Goal: Task Accomplishment & Management: Manage account settings

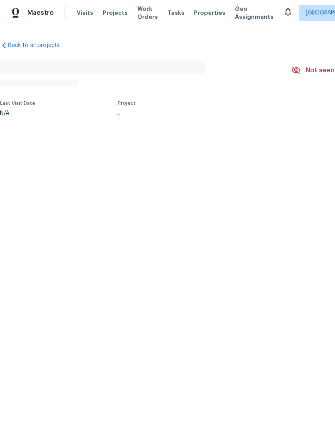
scroll to position [18, 0]
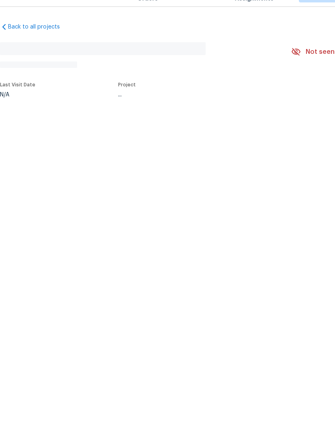
click at [275, 35] on div "Back to all projects No address found N/A Not seen [DATE] Mark Seen Actions Las…" at bounding box center [227, 78] width 454 height 86
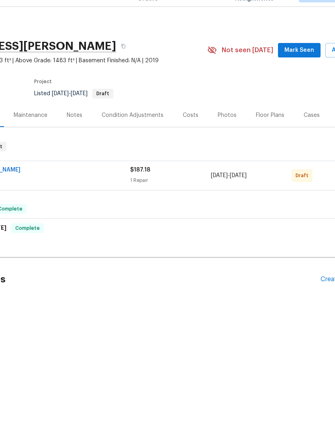
scroll to position [0, 112]
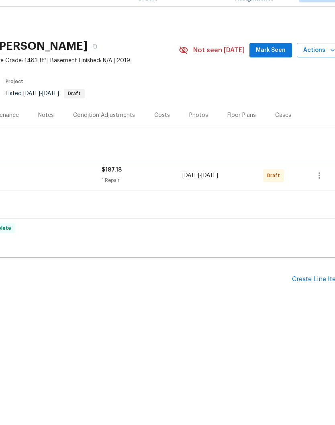
click at [275, 64] on span "Mark Seen" at bounding box center [271, 69] width 30 height 10
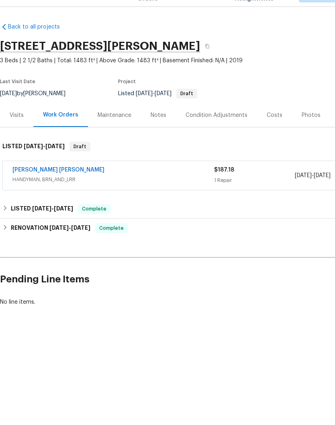
scroll to position [0, 0]
click at [53, 185] on link "[PERSON_NAME] [PERSON_NAME]" at bounding box center [58, 188] width 92 height 6
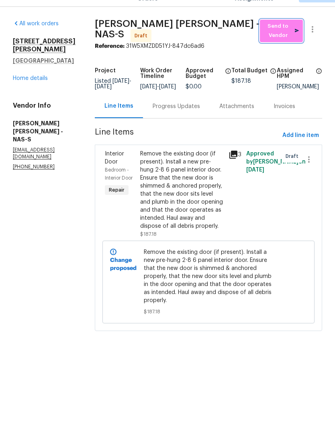
click at [279, 40] on span "Send to Vendor" at bounding box center [281, 49] width 35 height 18
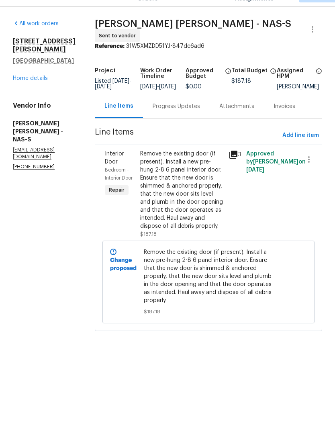
click at [193, 121] on div "Progress Updates" at bounding box center [176, 125] width 47 height 8
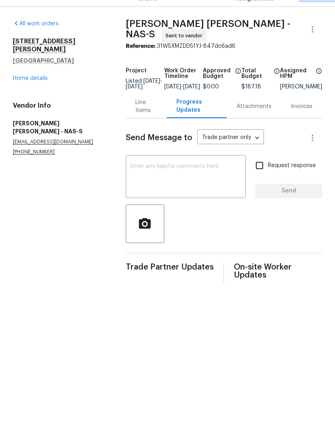
click at [175, 182] on textarea at bounding box center [185, 196] width 110 height 28
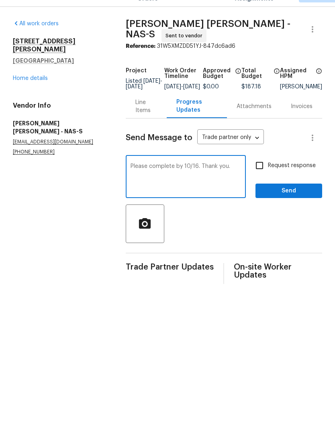
type textarea "Please complete by 10/16. Thank you."
click at [289, 204] on span "Send" at bounding box center [289, 209] width 54 height 10
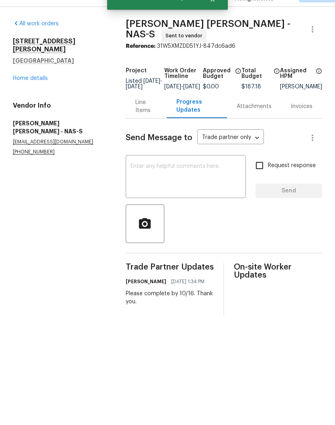
click at [31, 94] on link "Home details" at bounding box center [30, 97] width 35 height 6
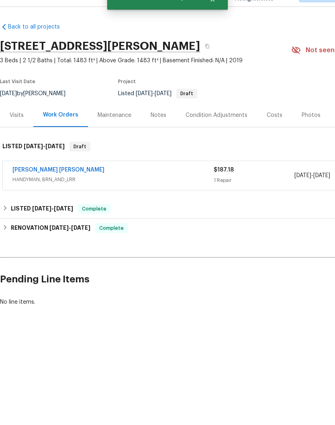
click at [162, 130] on div "Notes" at bounding box center [159, 134] width 16 height 8
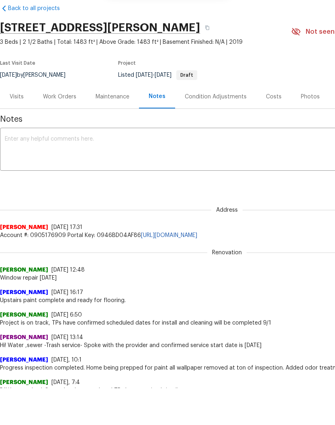
click at [79, 158] on textarea at bounding box center [227, 169] width 444 height 28
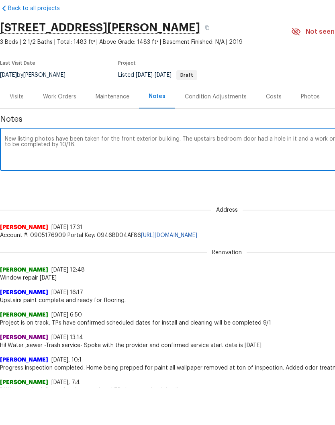
click at [147, 174] on textarea "New listing photos have been taken for the front exterior building. The upstair…" at bounding box center [227, 169] width 444 height 28
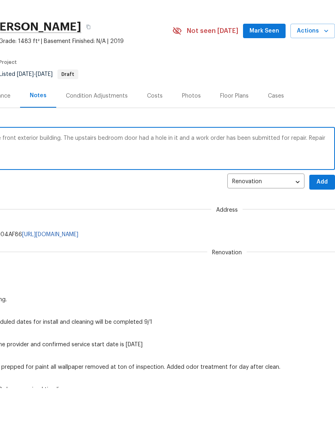
scroll to position [1, 119]
type textarea "New listing photos have been taken for the front exterior building. The upstair…"
click at [324, 198] on span "Add" at bounding box center [322, 200] width 13 height 10
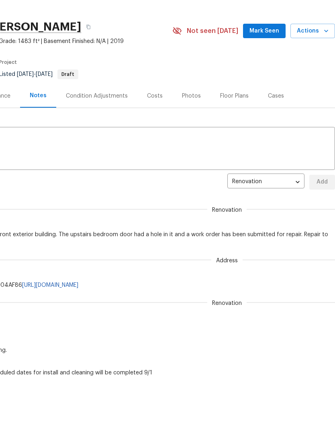
click at [267, 47] on span "Mark Seen" at bounding box center [264, 50] width 30 height 10
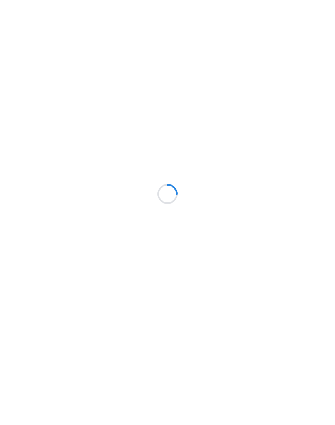
scroll to position [18, 0]
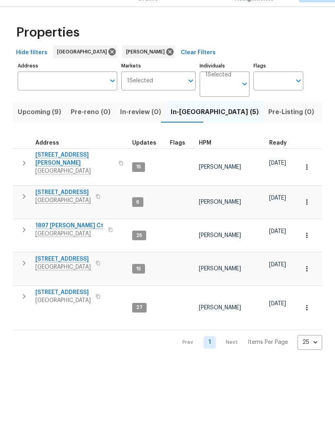
click at [225, 96] on input "Individuals" at bounding box center [221, 105] width 32 height 19
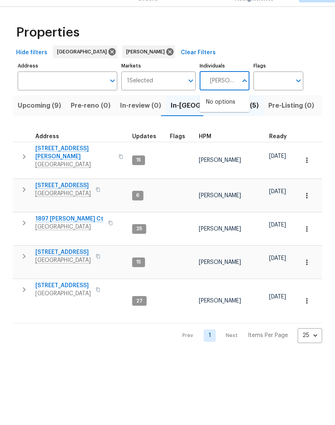
type input "Brianna bidco"
click at [234, 116] on li "[PERSON_NAME]" at bounding box center [224, 124] width 37 height 17
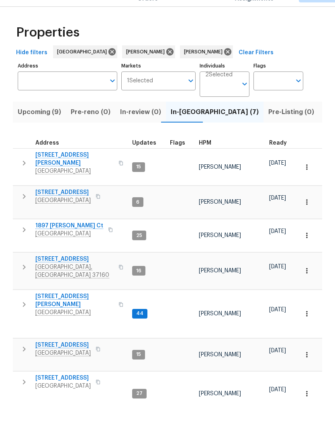
scroll to position [31, 0]
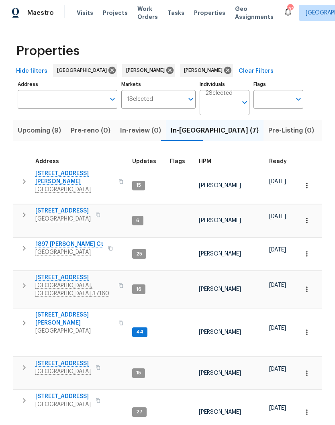
click at [77, 273] on span "[STREET_ADDRESS]" at bounding box center [74, 277] width 78 height 8
click at [74, 273] on span "[STREET_ADDRESS]" at bounding box center [74, 277] width 78 height 8
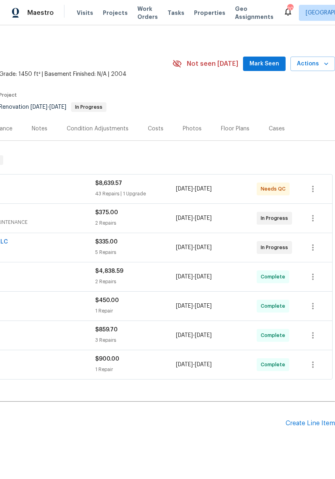
scroll to position [4, 119]
click at [271, 64] on span "Mark Seen" at bounding box center [264, 64] width 30 height 10
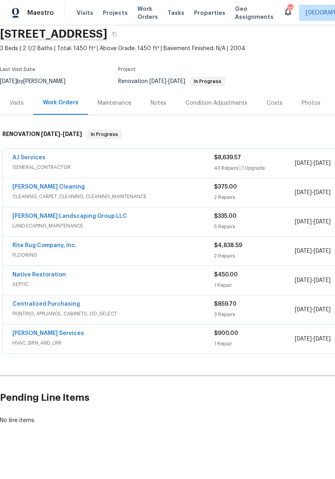
scroll to position [30, 0]
click at [63, 334] on link "[PERSON_NAME] Services" at bounding box center [47, 334] width 71 height 6
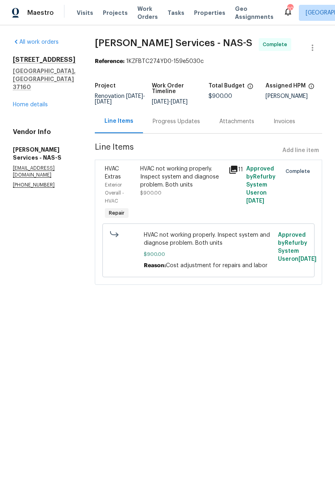
click at [185, 126] on div "Progress Updates" at bounding box center [176, 122] width 47 height 8
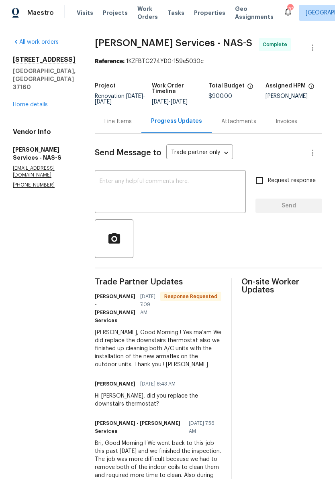
click at [41, 102] on link "Home details" at bounding box center [30, 105] width 35 height 6
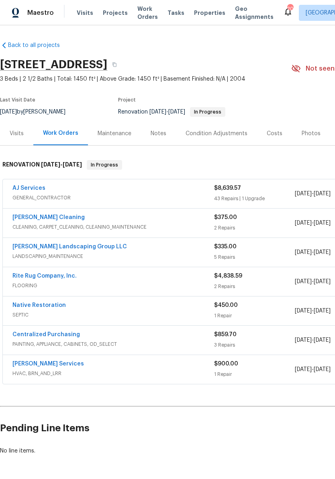
click at [60, 304] on link "Native Restoration" at bounding box center [38, 306] width 53 height 6
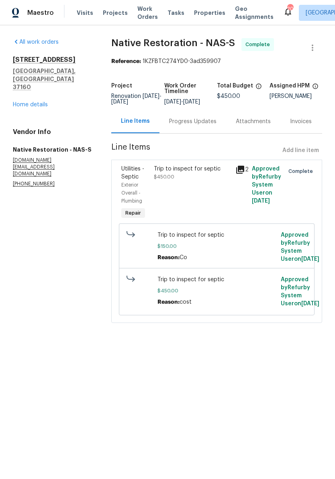
click at [202, 126] on div "Progress Updates" at bounding box center [192, 122] width 47 height 8
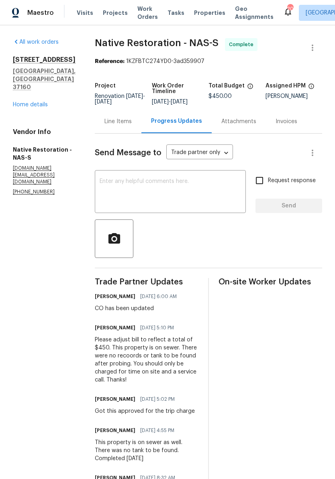
click at [40, 102] on link "Home details" at bounding box center [30, 105] width 35 height 6
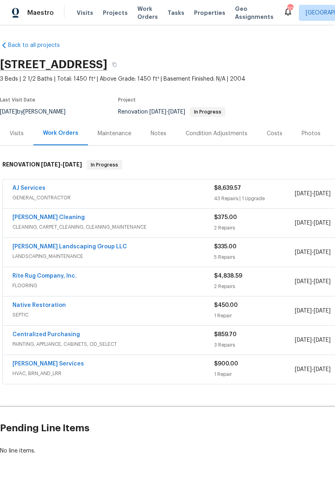
click at [43, 186] on link "AJ Services" at bounding box center [28, 188] width 33 height 6
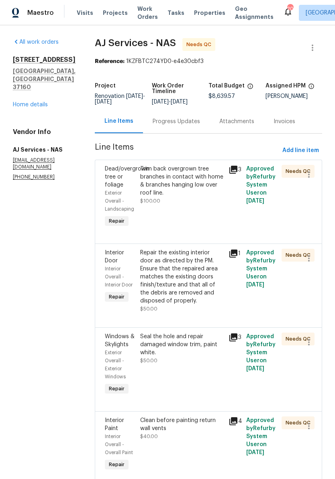
click at [198, 177] on div "Trim back overgrown tree branches in contact with home & branches hanging low o…" at bounding box center [181, 181] width 83 height 32
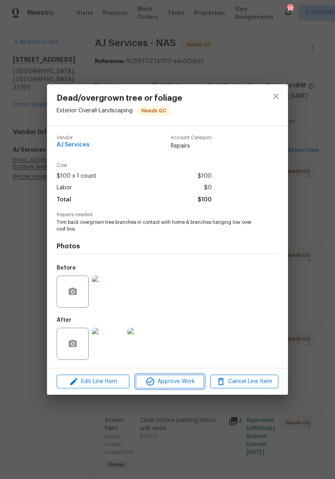
click at [181, 380] on span "Approve Work" at bounding box center [169, 382] width 63 height 10
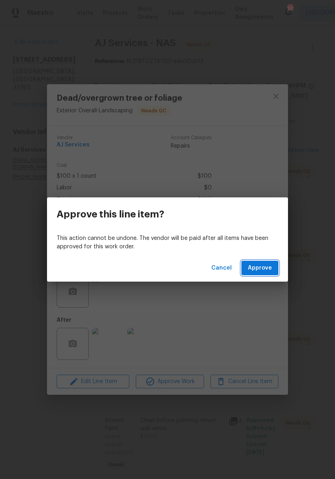
click at [265, 267] on span "Approve" at bounding box center [260, 268] width 24 height 10
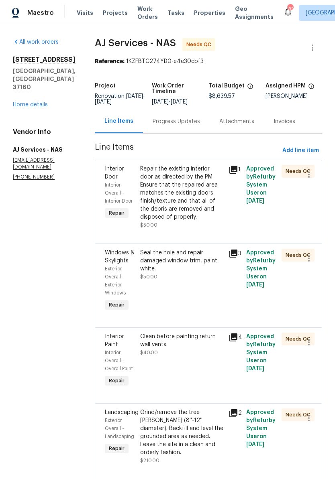
click at [196, 183] on div "Repair the existing interior door as directed by the PM. Ensure that the repair…" at bounding box center [181, 193] width 83 height 56
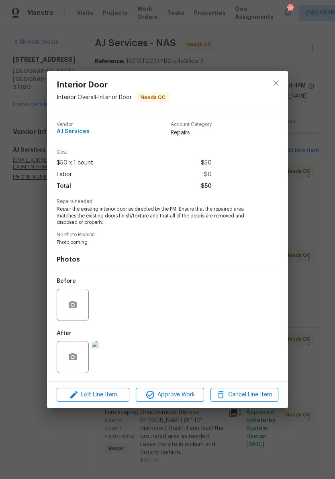
click at [116, 360] on img at bounding box center [108, 357] width 32 height 32
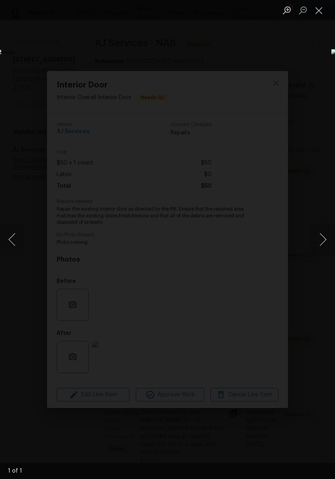
click at [322, 11] on button "Close lightbox" at bounding box center [319, 10] width 16 height 14
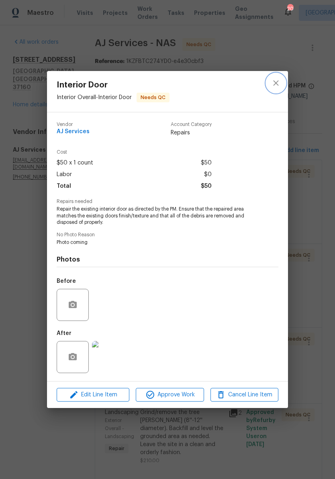
click at [278, 82] on icon "close" at bounding box center [276, 83] width 10 height 10
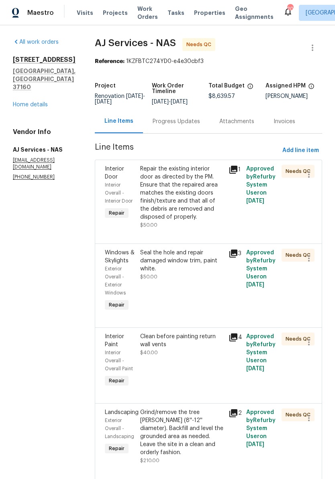
click at [202, 265] on div "Seal the hole and repair damaged window trim, paint white." at bounding box center [181, 261] width 83 height 24
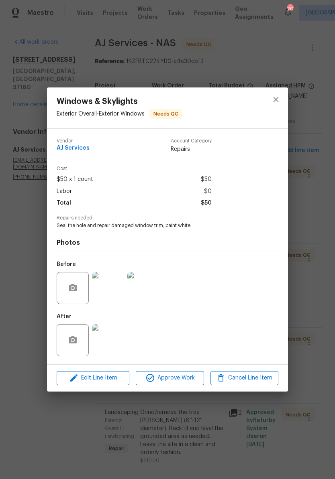
click at [116, 345] on img at bounding box center [108, 340] width 32 height 32
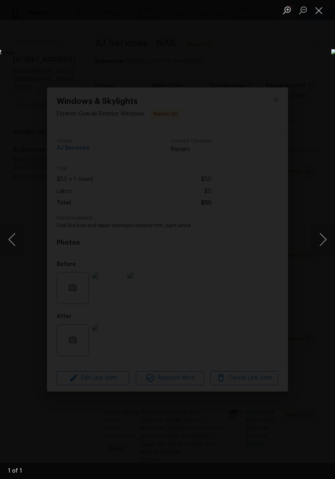
click at [320, 14] on button "Close lightbox" at bounding box center [319, 10] width 16 height 14
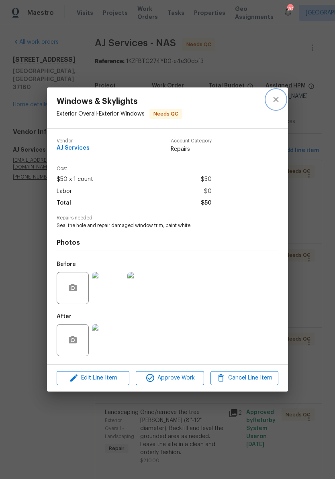
click at [279, 98] on icon "close" at bounding box center [276, 100] width 10 height 10
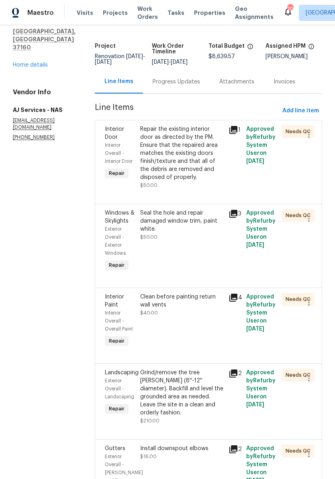
scroll to position [113, 0]
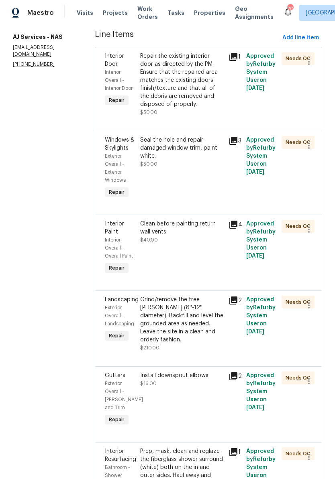
click at [205, 236] on div "Clean before painting return wall vents" at bounding box center [181, 228] width 83 height 16
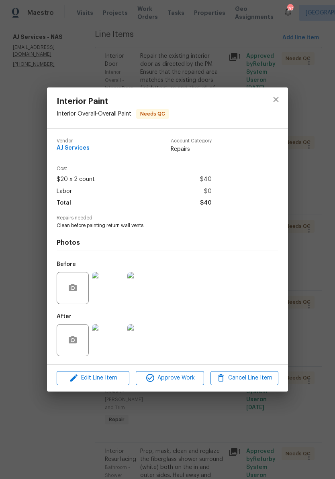
click at [117, 343] on img at bounding box center [108, 340] width 32 height 32
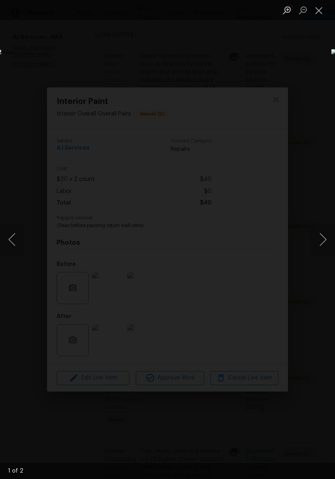
click at [318, 14] on button "Close lightbox" at bounding box center [319, 10] width 16 height 14
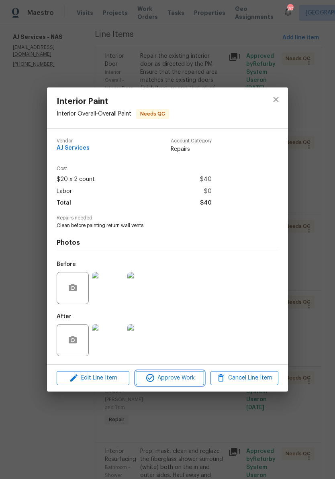
click at [185, 381] on span "Approve Work" at bounding box center [169, 378] width 63 height 10
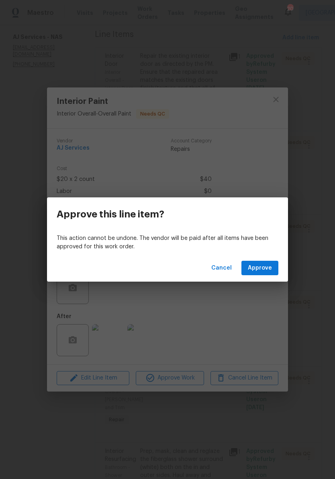
click at [269, 267] on span "Approve" at bounding box center [260, 268] width 24 height 10
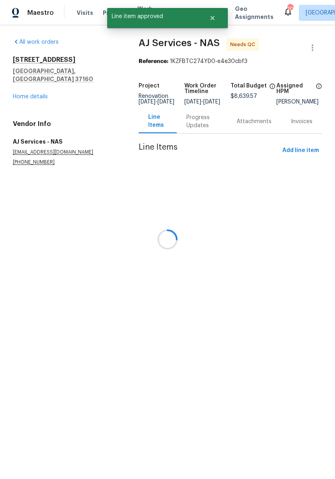
scroll to position [0, 0]
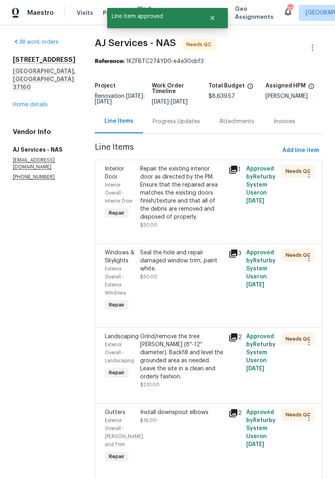
click at [204, 351] on div "Grind/remove the tree stump (8''-12'' diameter). Backfill and level the grounde…" at bounding box center [181, 357] width 83 height 48
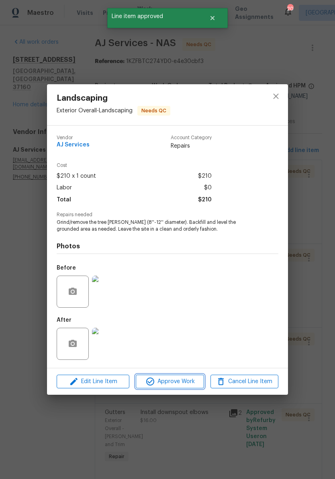
click at [189, 383] on span "Approve Work" at bounding box center [169, 382] width 63 height 10
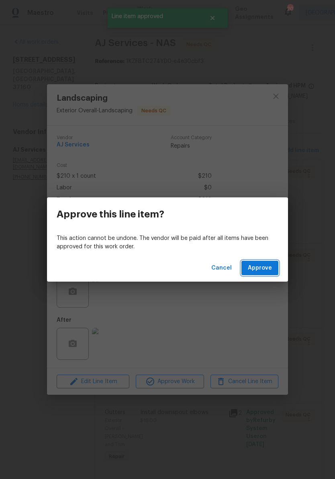
click at [265, 270] on span "Approve" at bounding box center [260, 268] width 24 height 10
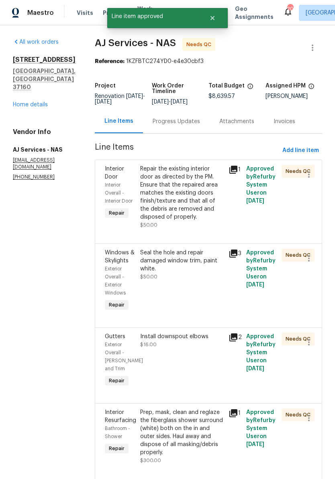
click at [191, 341] on div "Install downspout elbows" at bounding box center [181, 337] width 83 height 8
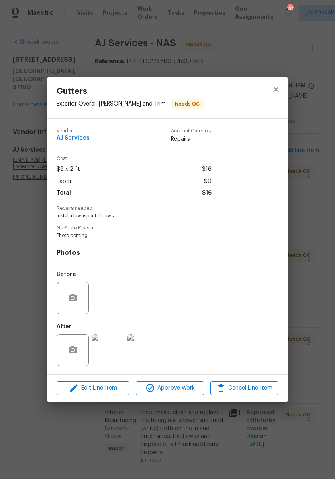
click at [115, 355] on img at bounding box center [108, 350] width 32 height 32
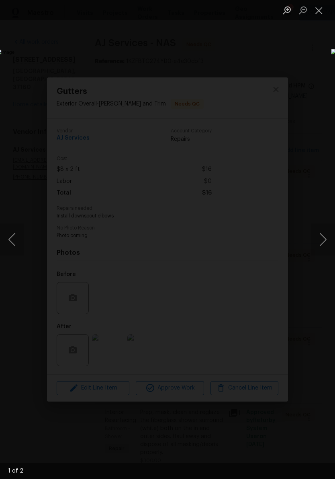
click at [328, 242] on button "Next image" at bounding box center [323, 240] width 24 height 32
click at [322, 12] on button "Close lightbox" at bounding box center [319, 10] width 16 height 14
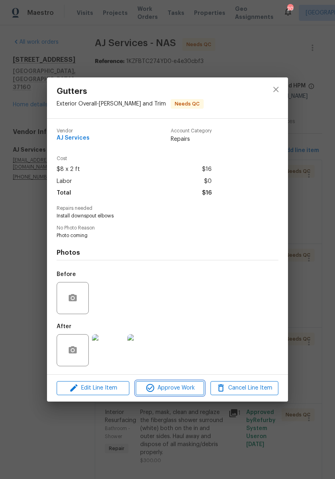
click at [185, 389] on span "Approve Work" at bounding box center [169, 388] width 63 height 10
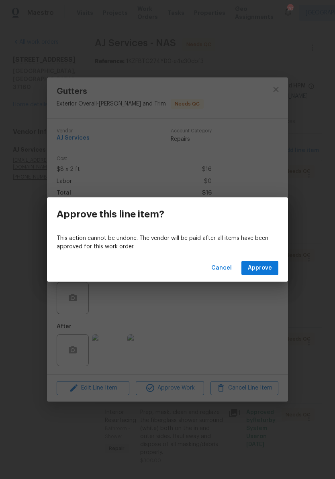
click at [271, 265] on span "Approve" at bounding box center [260, 268] width 24 height 10
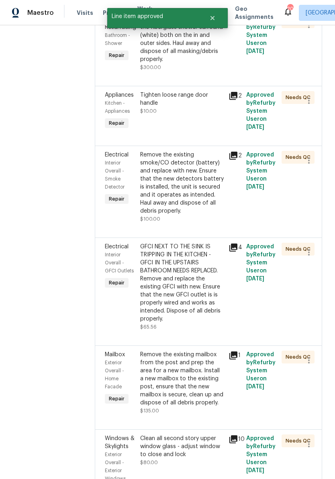
scroll to position [318, 0]
click at [216, 169] on div "Remove the existing smoke/CO detector (battery) and replace with new. Ensure th…" at bounding box center [181, 183] width 83 height 64
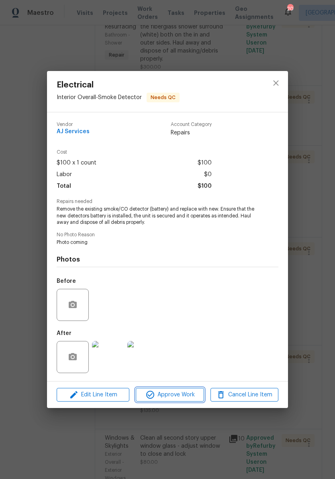
click at [181, 393] on span "Approve Work" at bounding box center [169, 395] width 63 height 10
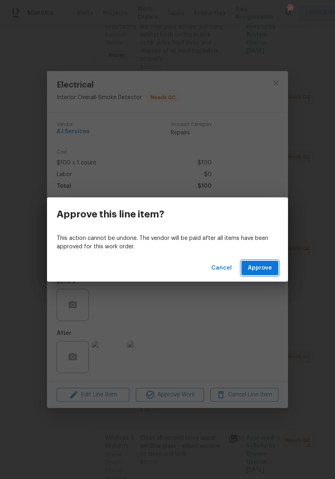
click at [267, 265] on span "Approve" at bounding box center [260, 268] width 24 height 10
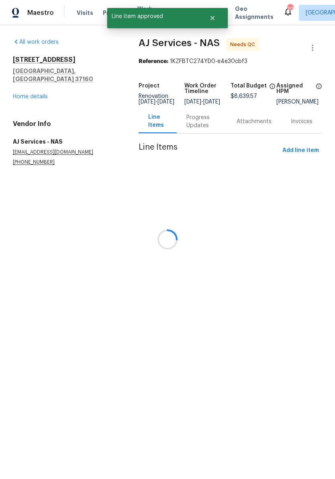
scroll to position [0, 0]
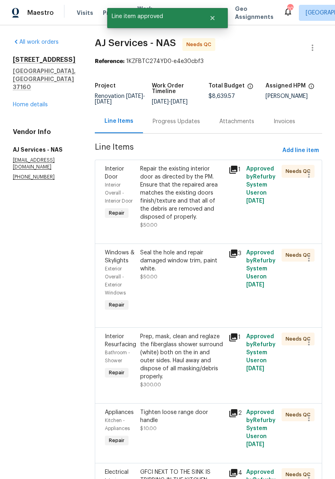
click at [206, 354] on div "Prep, mask, clean and reglaze the fiberglass shower surround (white) both on th…" at bounding box center [181, 357] width 83 height 48
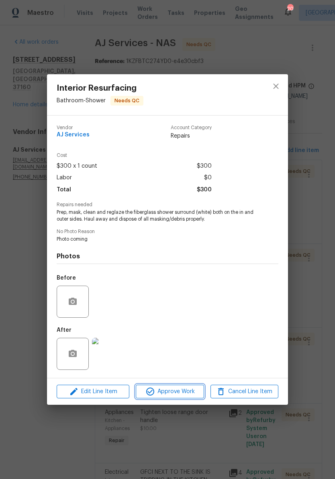
click at [180, 390] on span "Approve Work" at bounding box center [169, 392] width 63 height 10
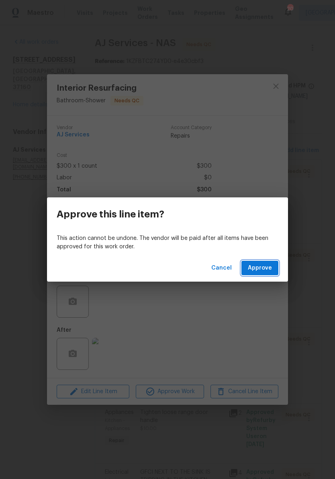
click at [265, 269] on span "Approve" at bounding box center [260, 268] width 24 height 10
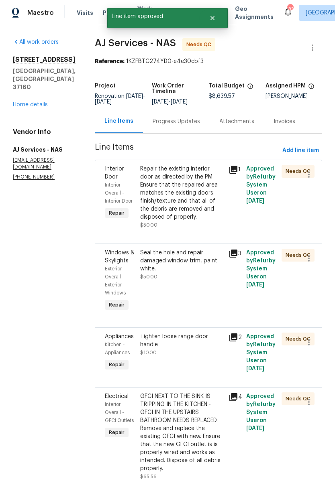
scroll to position [117, 0]
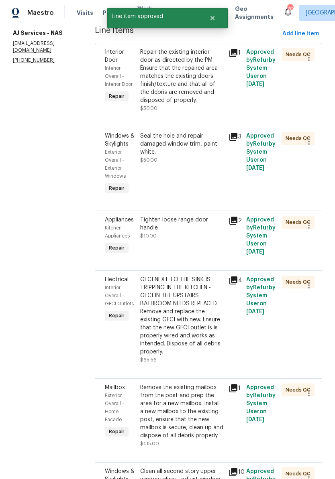
click at [201, 231] on div "Tighten loose range door handle" at bounding box center [181, 224] width 83 height 16
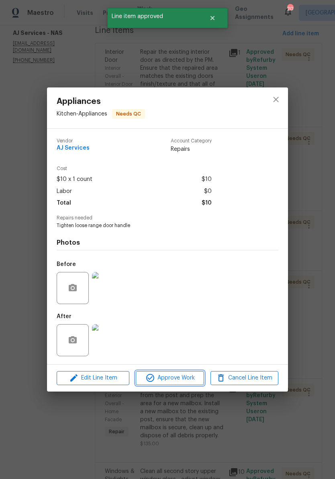
click at [177, 377] on span "Approve Work" at bounding box center [169, 378] width 63 height 10
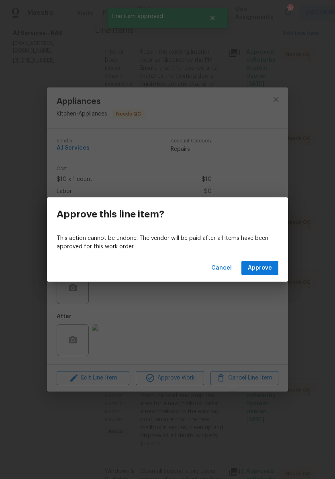
click at [271, 266] on span "Approve" at bounding box center [260, 268] width 24 height 10
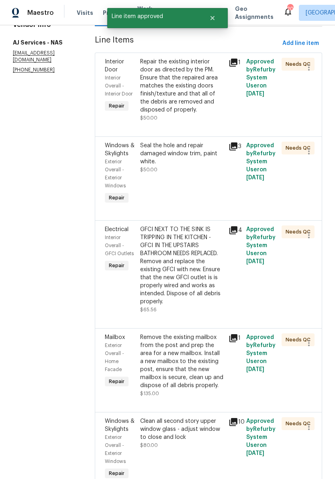
scroll to position [108, 0]
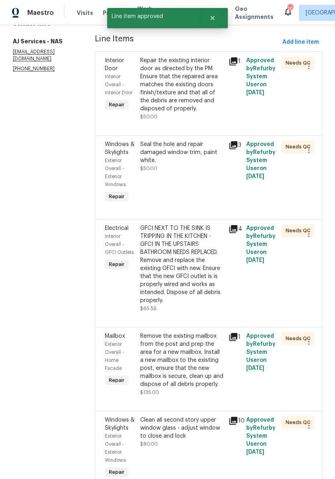
click at [217, 245] on div "GFCI NEXT TO THE SINK IS TRIPPING IN THE KITCHEN - GFCI IN THE UPSTAIRS BATHROO…" at bounding box center [181, 264] width 83 height 80
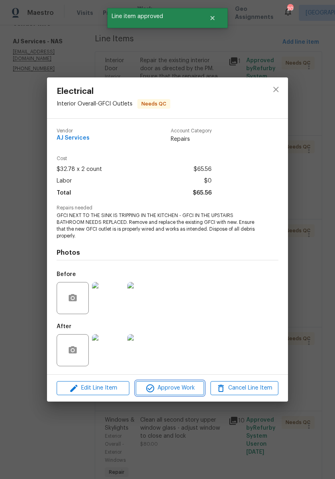
click at [183, 389] on span "Approve Work" at bounding box center [169, 388] width 63 height 10
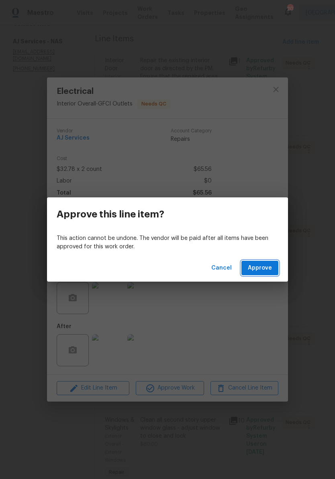
click at [267, 266] on span "Approve" at bounding box center [260, 268] width 24 height 10
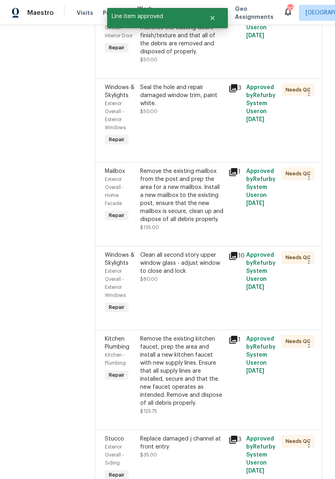
scroll to position [168, 0]
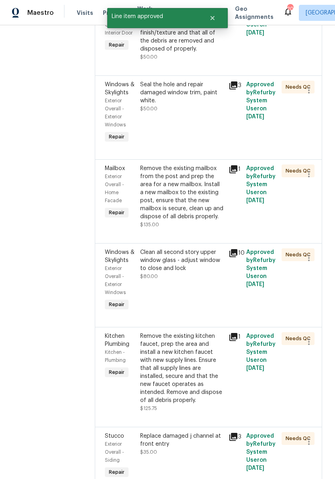
click at [209, 183] on div "Remove the existing mailbox from the post and prep the area for a new mailbox. …" at bounding box center [181, 193] width 83 height 56
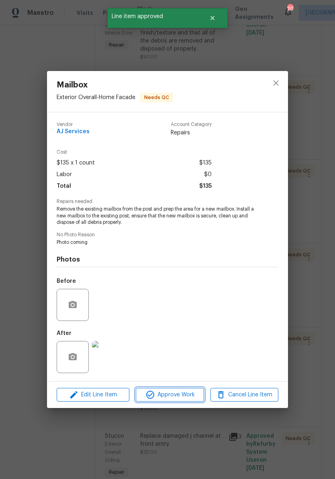
click at [183, 395] on span "Approve Work" at bounding box center [169, 395] width 63 height 10
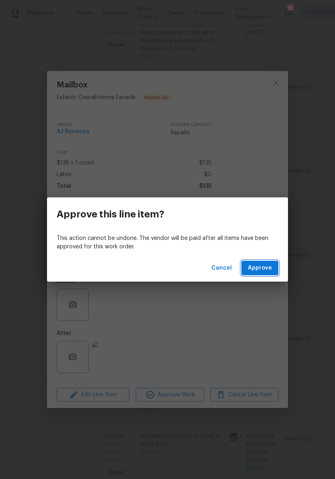
click at [266, 267] on span "Approve" at bounding box center [260, 268] width 24 height 10
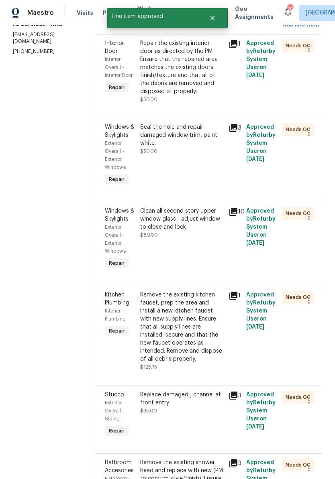
scroll to position [144, 0]
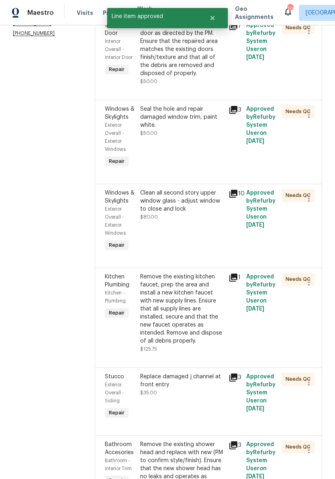
click at [208, 205] on div "Clean all second story upper window glass - adjust window to close and lock" at bounding box center [181, 201] width 83 height 24
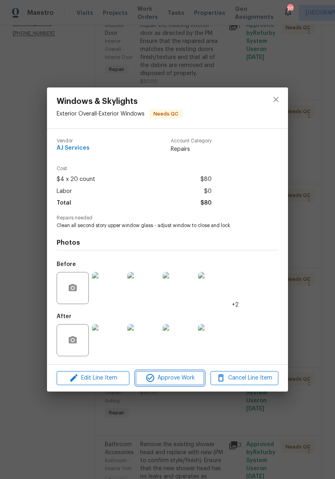
click at [180, 381] on span "Approve Work" at bounding box center [169, 378] width 63 height 10
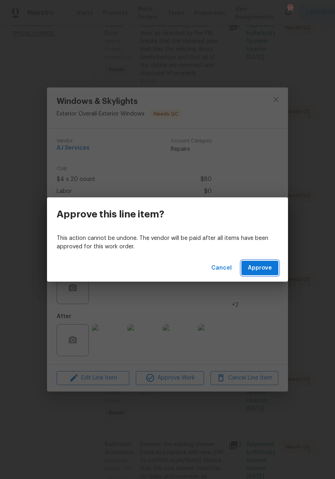
click at [264, 271] on span "Approve" at bounding box center [260, 268] width 24 height 10
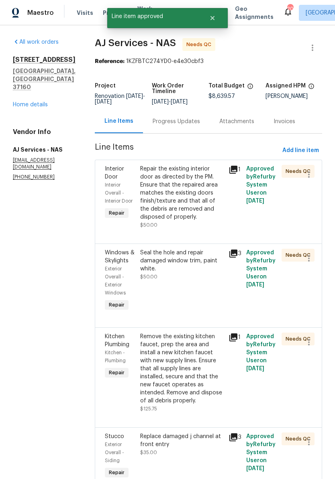
scroll to position [181, 0]
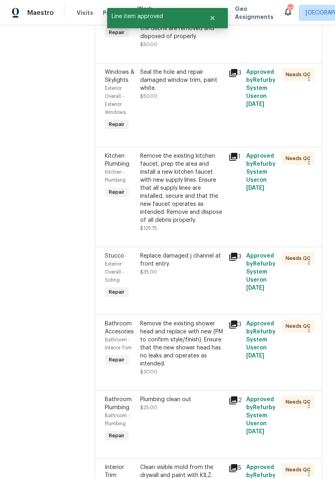
click at [204, 167] on div "Remove the existing kitchen faucet, prep the area and install a new kitchen fau…" at bounding box center [181, 188] width 83 height 72
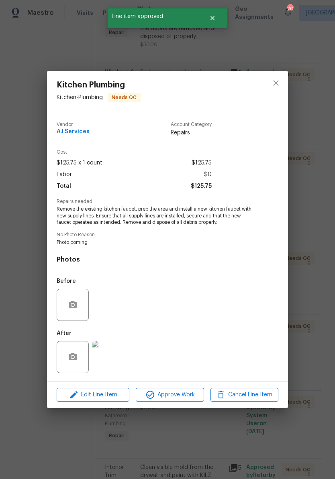
click at [181, 396] on span "Approve Work" at bounding box center [169, 395] width 63 height 10
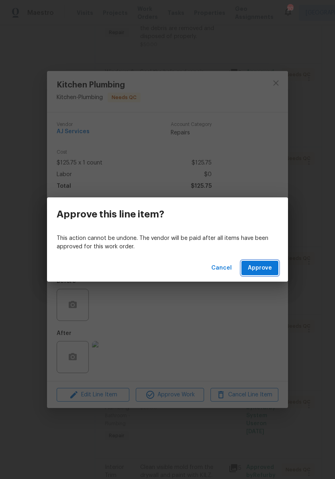
click at [269, 266] on span "Approve" at bounding box center [260, 268] width 24 height 10
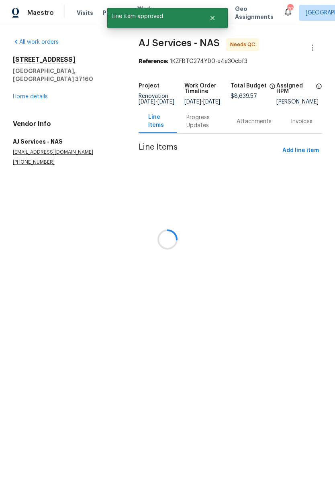
scroll to position [0, 0]
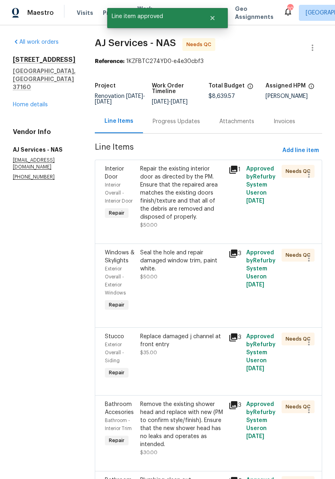
click at [210, 344] on div "Replace damaged j channel at front entry" at bounding box center [181, 341] width 83 height 16
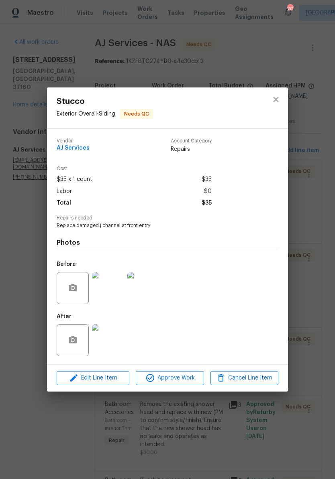
click at [113, 342] on img at bounding box center [108, 340] width 32 height 32
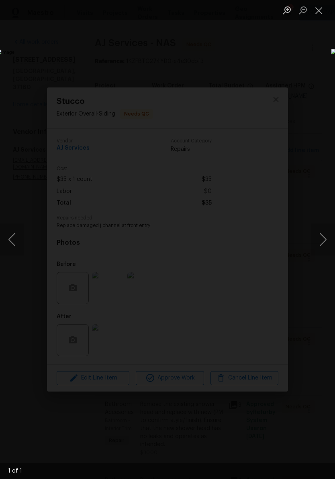
click at [321, 10] on button "Close lightbox" at bounding box center [319, 10] width 16 height 14
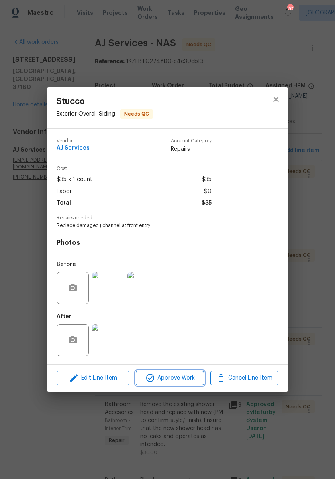
click at [181, 379] on span "Approve Work" at bounding box center [169, 378] width 63 height 10
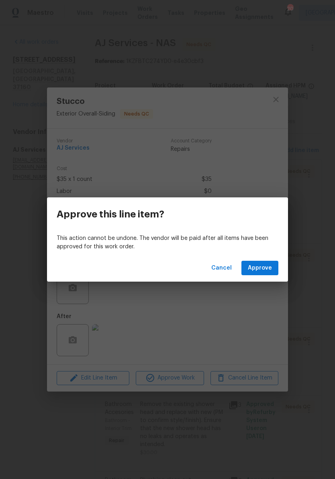
click at [268, 269] on span "Approve" at bounding box center [260, 268] width 24 height 10
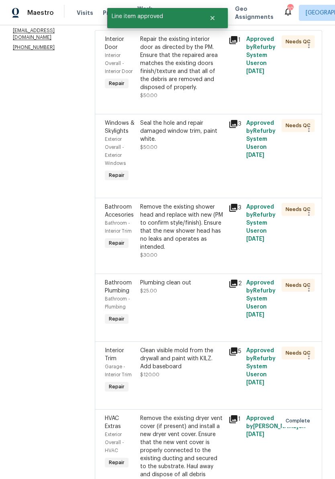
scroll to position [134, 0]
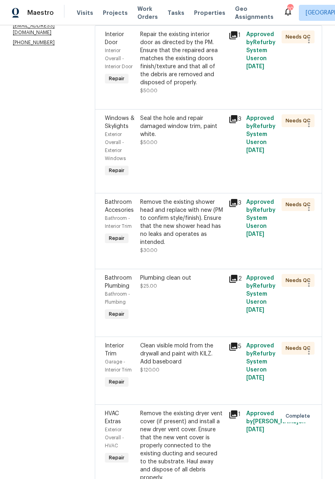
click at [203, 215] on div "Remove the existing shower head and replace with new (PM to confirm style/finis…" at bounding box center [181, 222] width 83 height 48
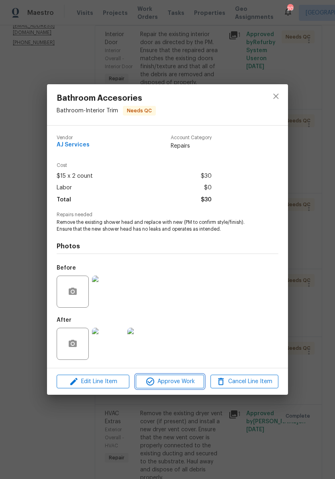
click at [180, 383] on span "Approve Work" at bounding box center [169, 382] width 63 height 10
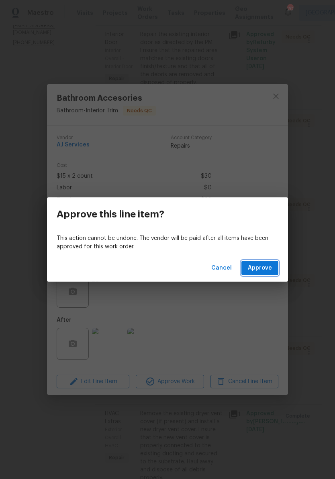
click at [267, 269] on span "Approve" at bounding box center [260, 268] width 24 height 10
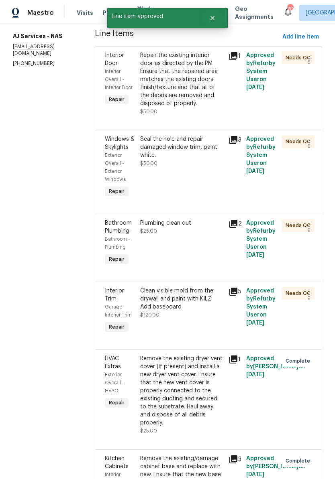
scroll to position [116, 0]
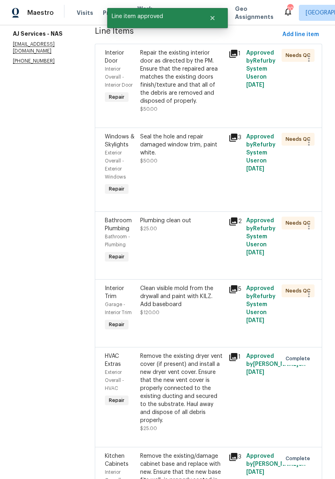
click at [190, 225] on div "Plumbing clean out" at bounding box center [181, 221] width 83 height 8
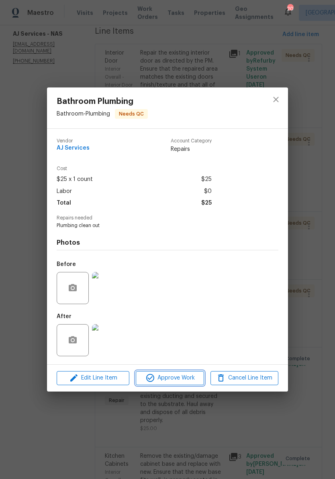
click at [184, 379] on span "Approve Work" at bounding box center [169, 378] width 63 height 10
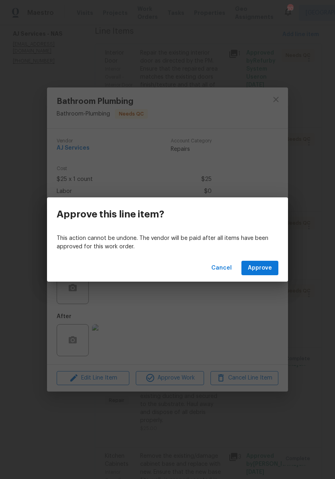
click at [265, 272] on span "Approve" at bounding box center [260, 268] width 24 height 10
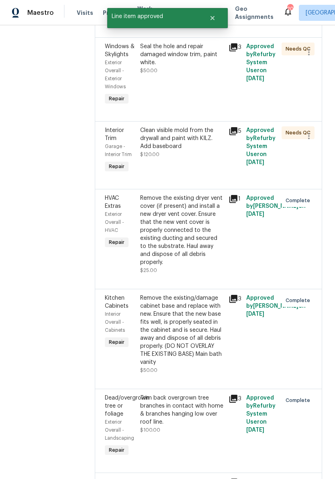
scroll to position [202, 0]
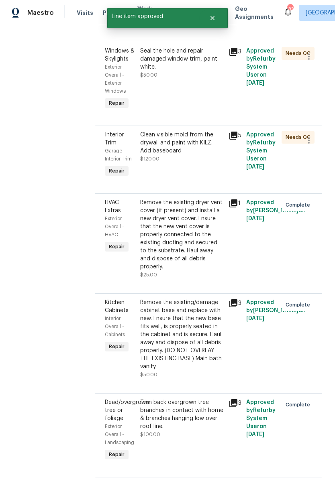
click at [207, 150] on div "Clean visible mold from the drywall and paint with KILZ. Add baseboard" at bounding box center [181, 143] width 83 height 24
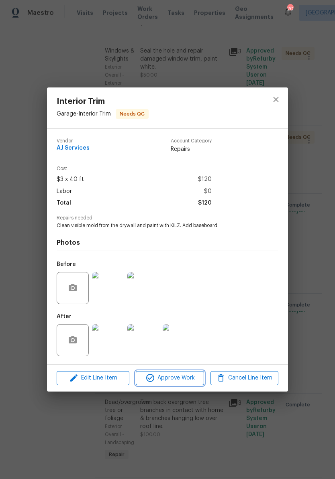
click at [186, 377] on span "Approve Work" at bounding box center [169, 378] width 63 height 10
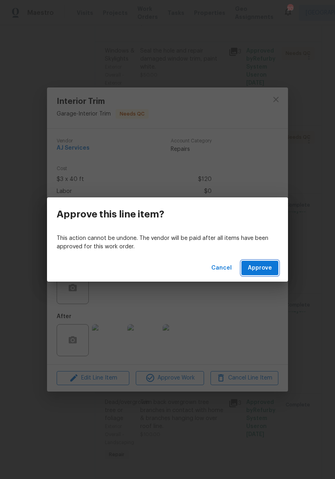
click at [265, 269] on span "Approve" at bounding box center [260, 268] width 24 height 10
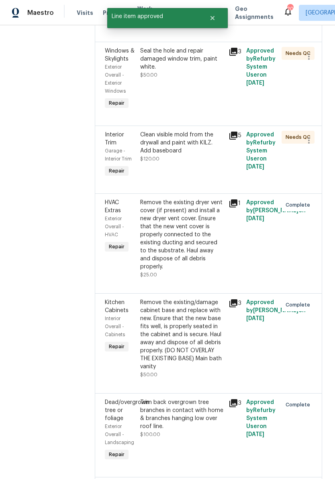
scroll to position [0, 0]
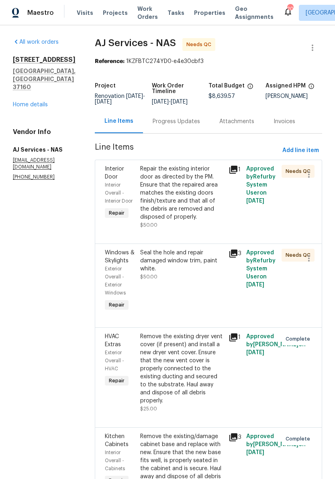
click at [208, 175] on div "Repair the existing interior door as directed by the PM. Ensure that the repair…" at bounding box center [181, 193] width 83 height 56
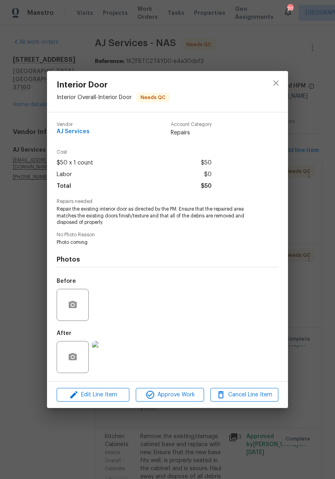
click at [178, 397] on span "Approve Work" at bounding box center [169, 395] width 63 height 10
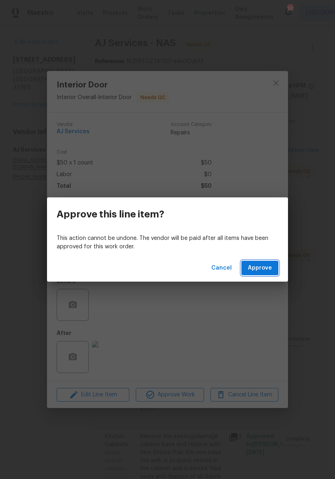
click at [257, 271] on span "Approve" at bounding box center [260, 268] width 24 height 10
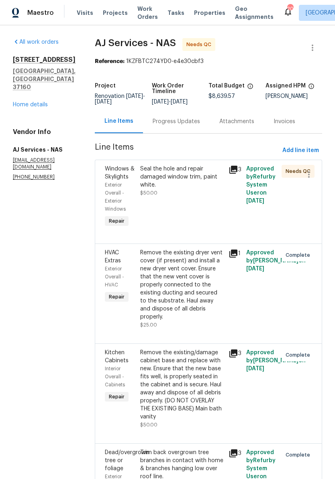
click at [38, 102] on link "Home details" at bounding box center [30, 105] width 35 height 6
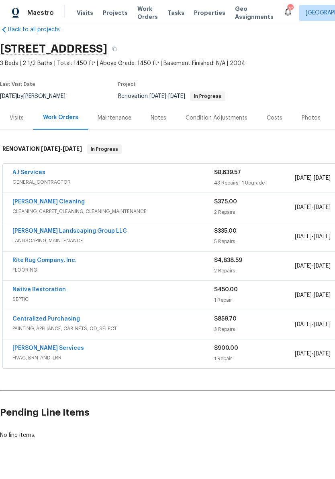
scroll to position [16, 0]
click at [162, 115] on div "Notes" at bounding box center [159, 118] width 16 height 8
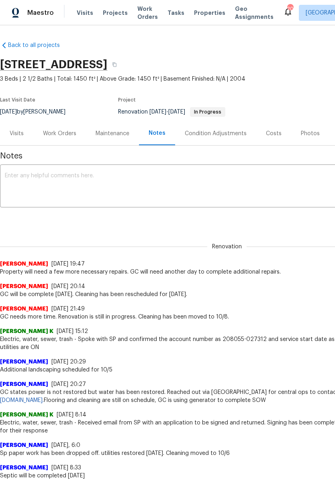
click at [152, 173] on textarea at bounding box center [227, 187] width 444 height 28
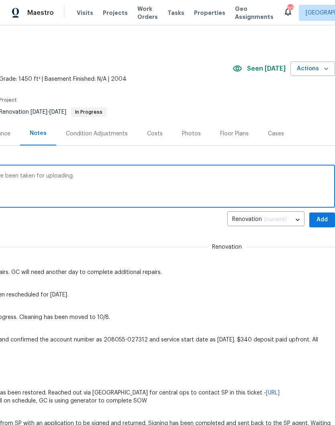
scroll to position [0, 119]
type textarea "Renovation is complete. Listing photos have been taken for uploading."
click at [324, 220] on span "Add" at bounding box center [322, 220] width 13 height 10
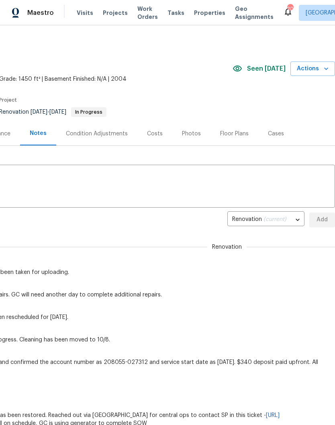
scroll to position [0, 0]
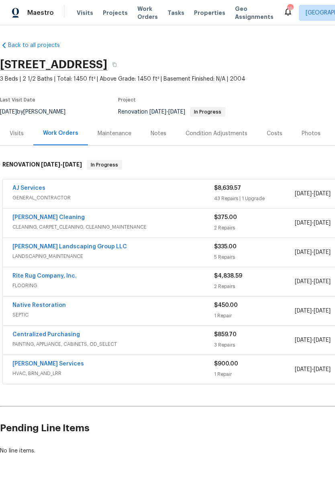
click at [310, 136] on div "Photos" at bounding box center [310, 134] width 19 height 8
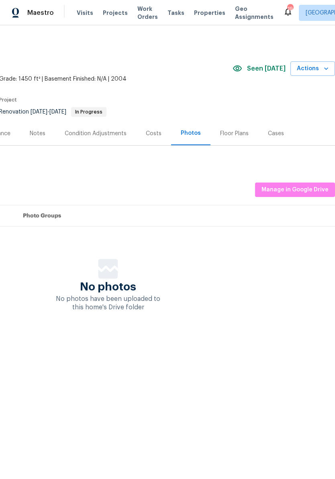
scroll to position [0, 119]
click at [281, 188] on span "Manage in Google Drive" at bounding box center [294, 190] width 67 height 10
